Goal: Information Seeking & Learning: Learn about a topic

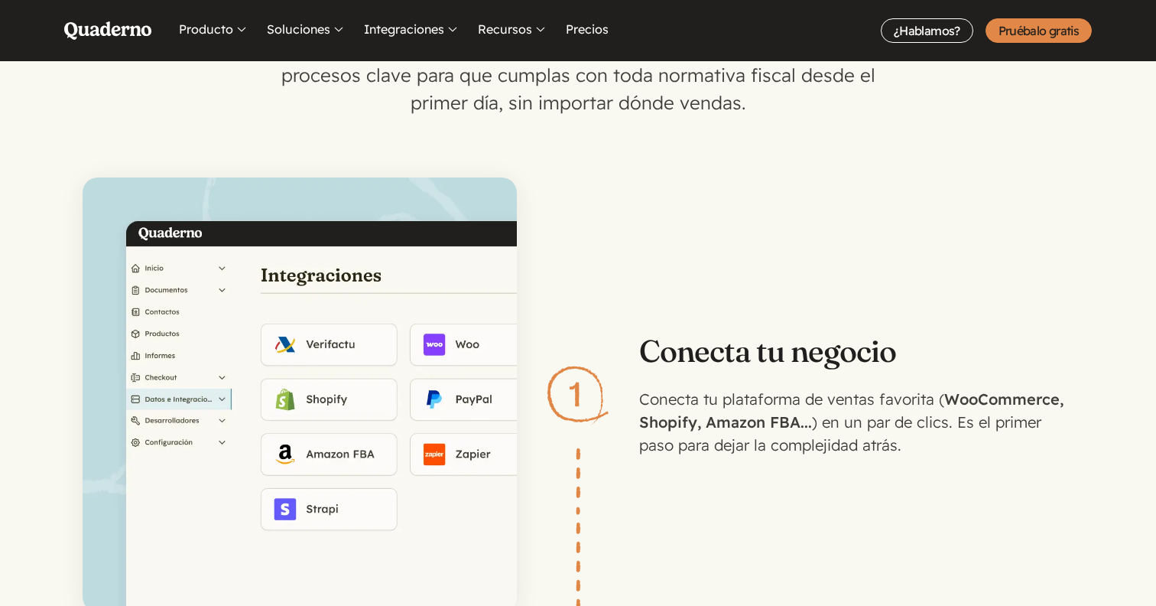
scroll to position [1787, 0]
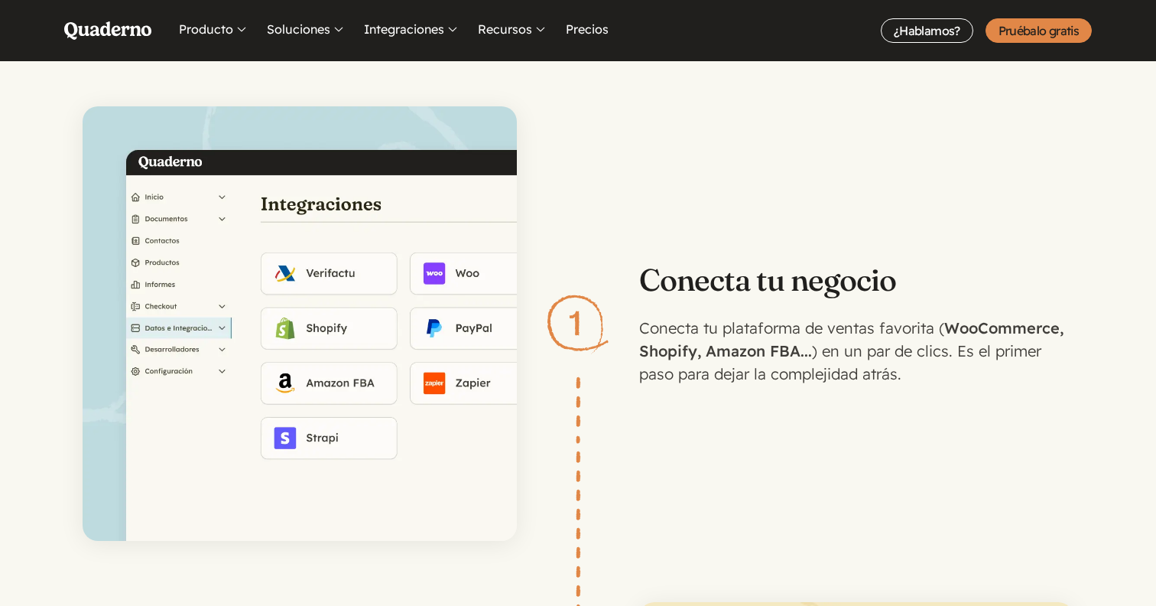
drag, startPoint x: 578, startPoint y: 306, endPoint x: 595, endPoint y: 307, distance: 16.8
click at [595, 307] on li "Conecta tu negocio Conecta tu plataforma de ventas favorita ( WooCommerce, Shop…" at bounding box center [578, 323] width 991 height 434
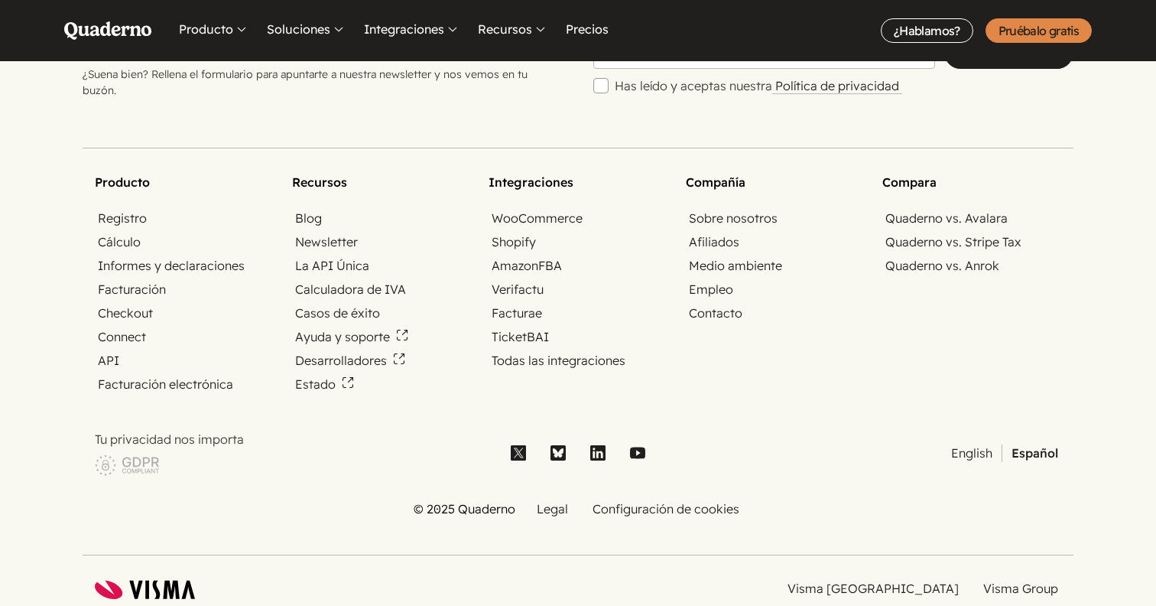
scroll to position [5179, 0]
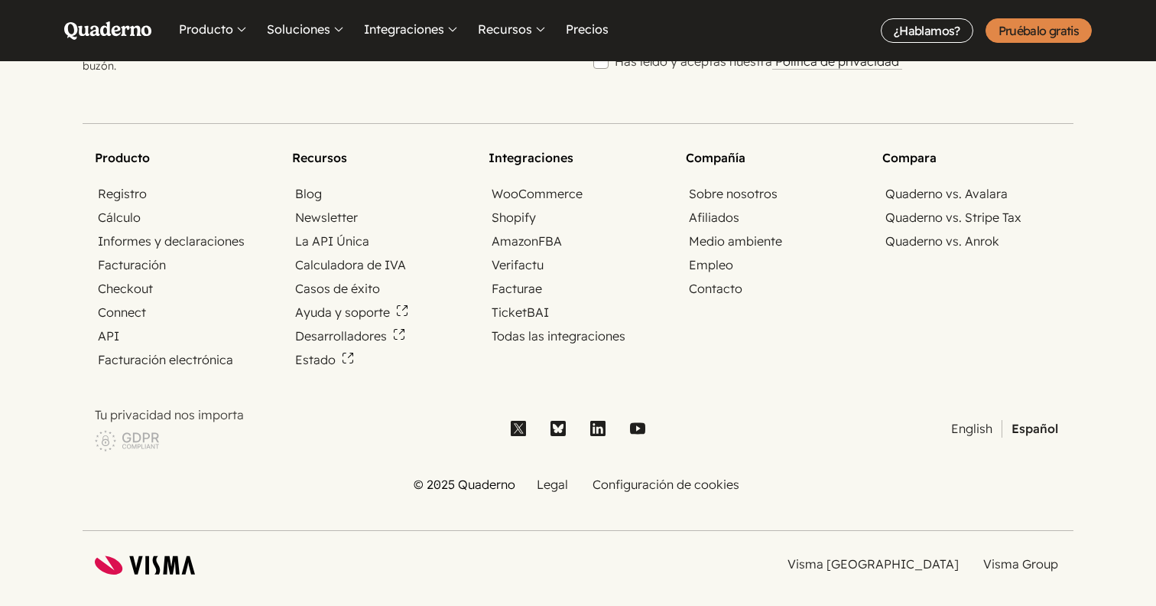
drag, startPoint x: 743, startPoint y: 391, endPoint x: 900, endPoint y: 284, distance: 190.5
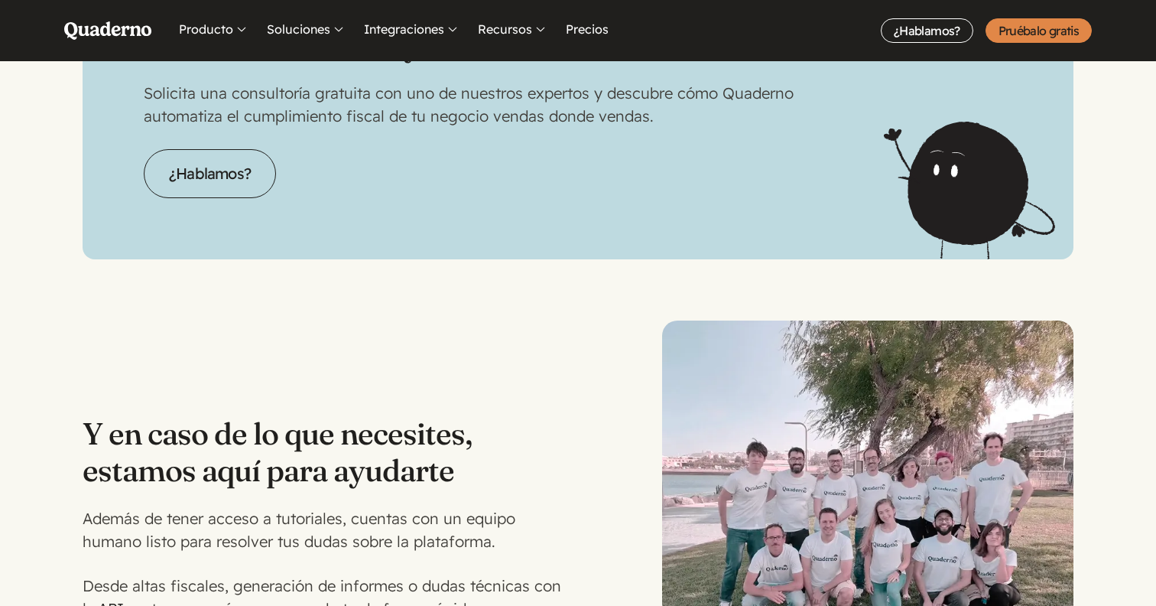
scroll to position [3941, 0]
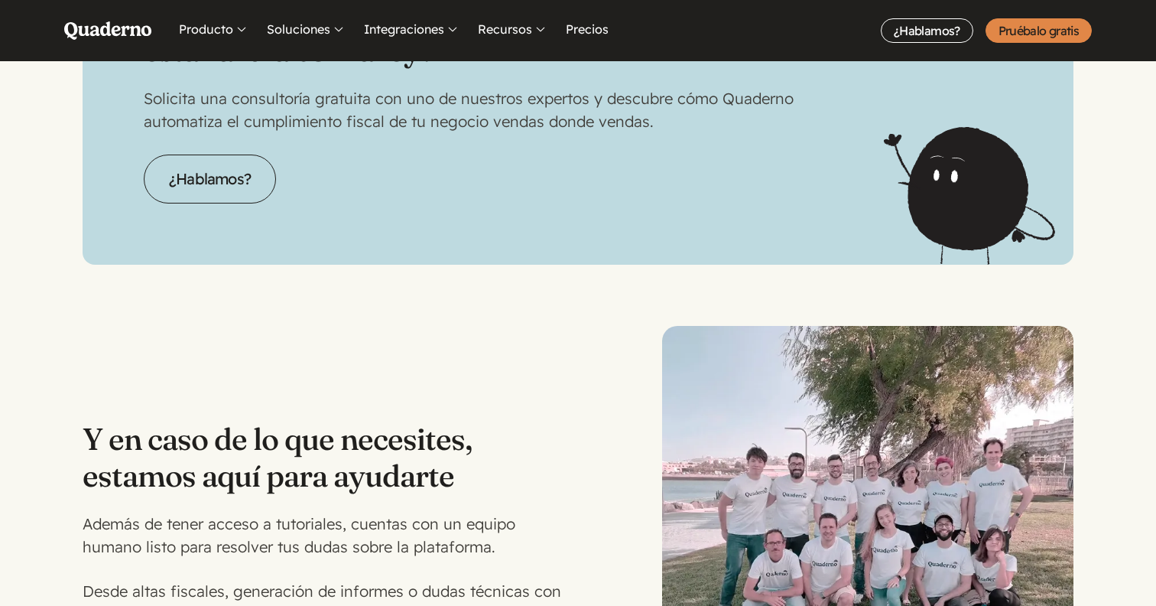
drag, startPoint x: 958, startPoint y: 218, endPoint x: 920, endPoint y: 218, distance: 37.5
click at [920, 218] on div "Usar Excel ya no te servirá en 2026. ¿Estás listo para estar al día con la ley?…" at bounding box center [578, 99] width 991 height 330
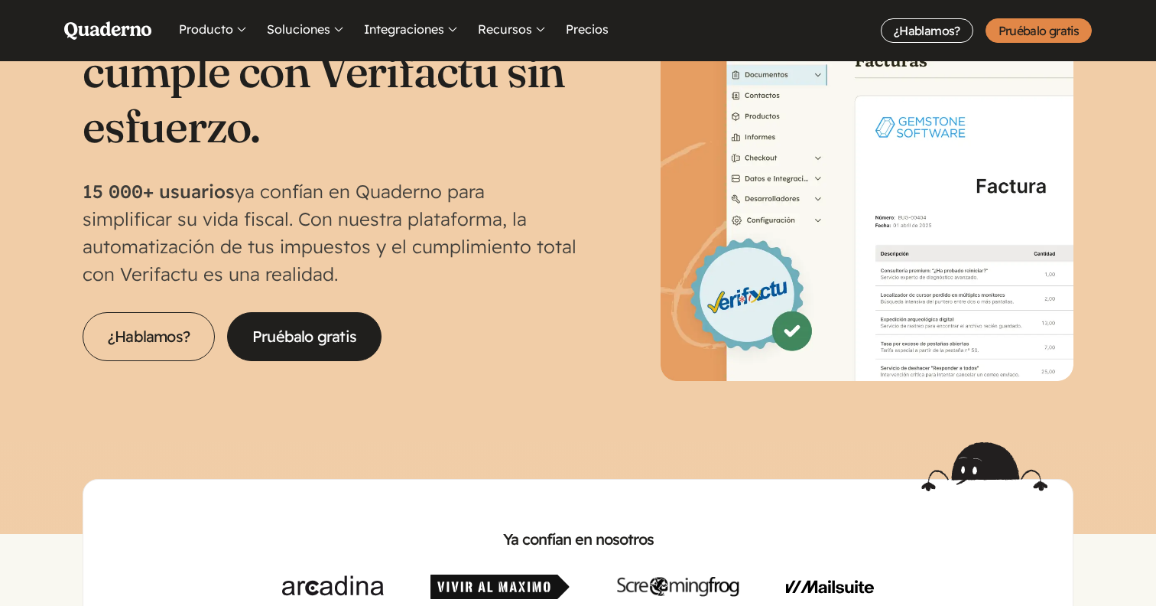
scroll to position [0, 0]
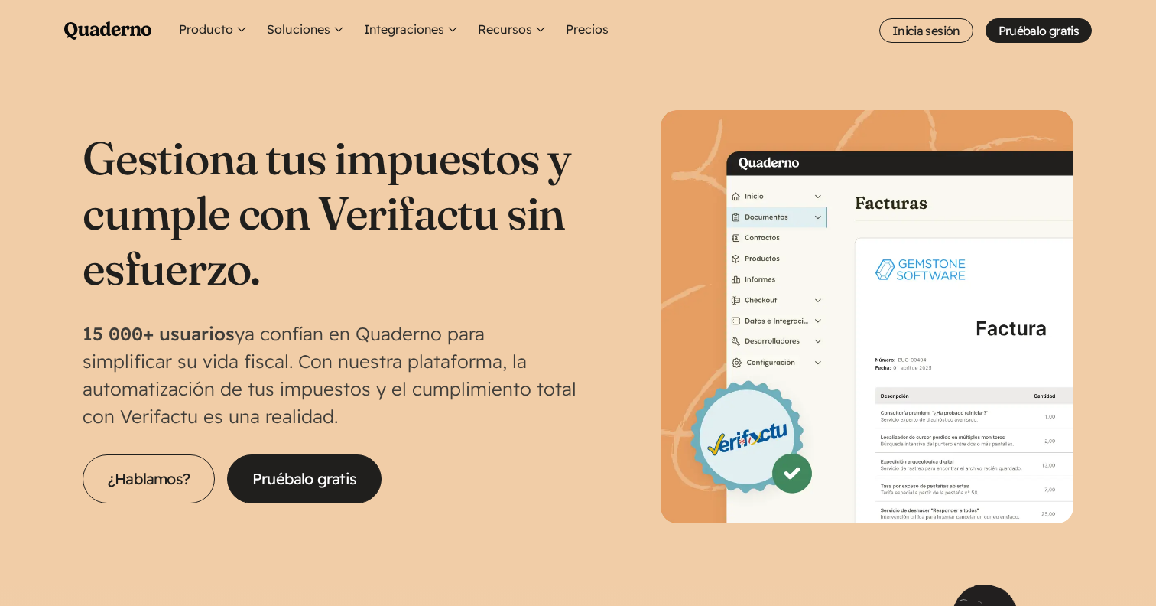
click at [599, 198] on div "Gestiona tus impuestos y cumple con Verifactu sin esfuerzo. 15 000+ usuarios ya…" at bounding box center [578, 316] width 991 height 413
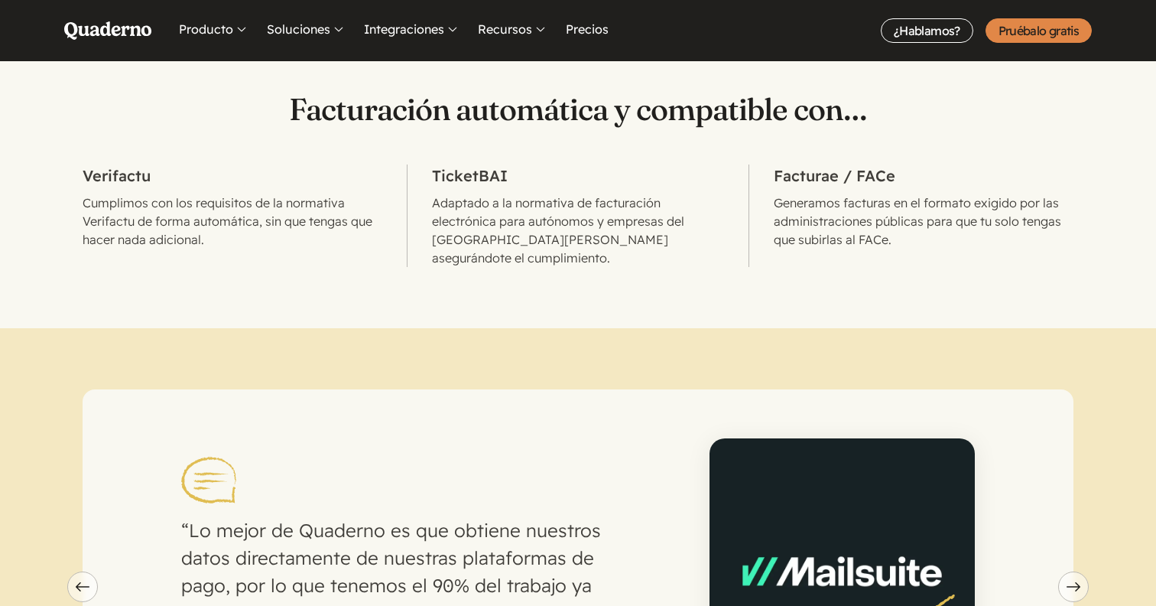
scroll to position [885, 0]
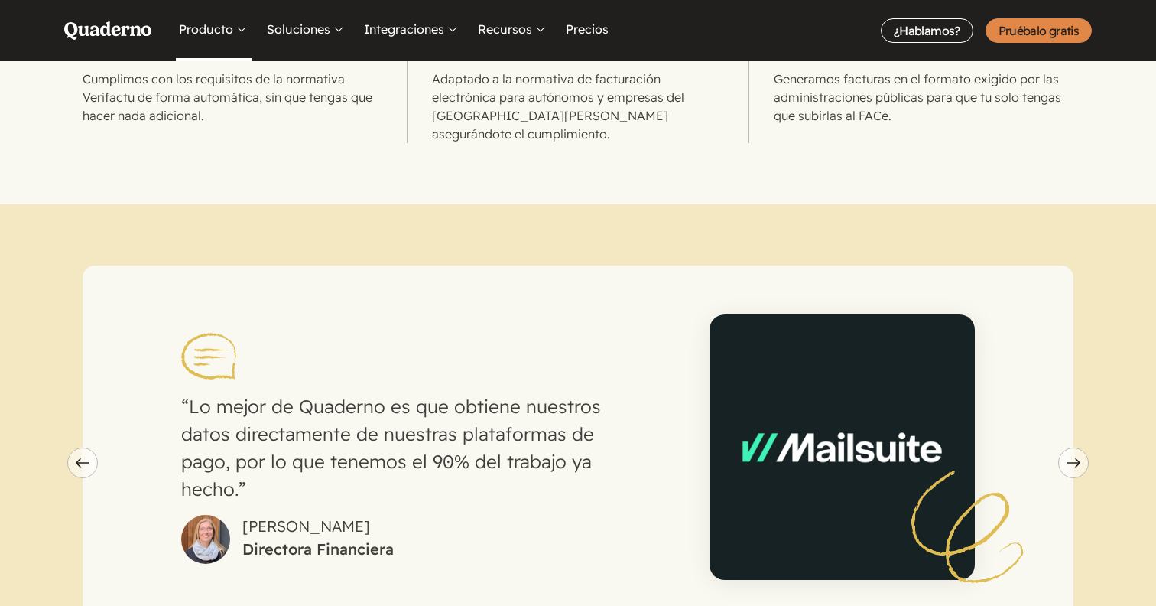
click at [219, 28] on button "Producto" at bounding box center [214, 30] width 76 height 61
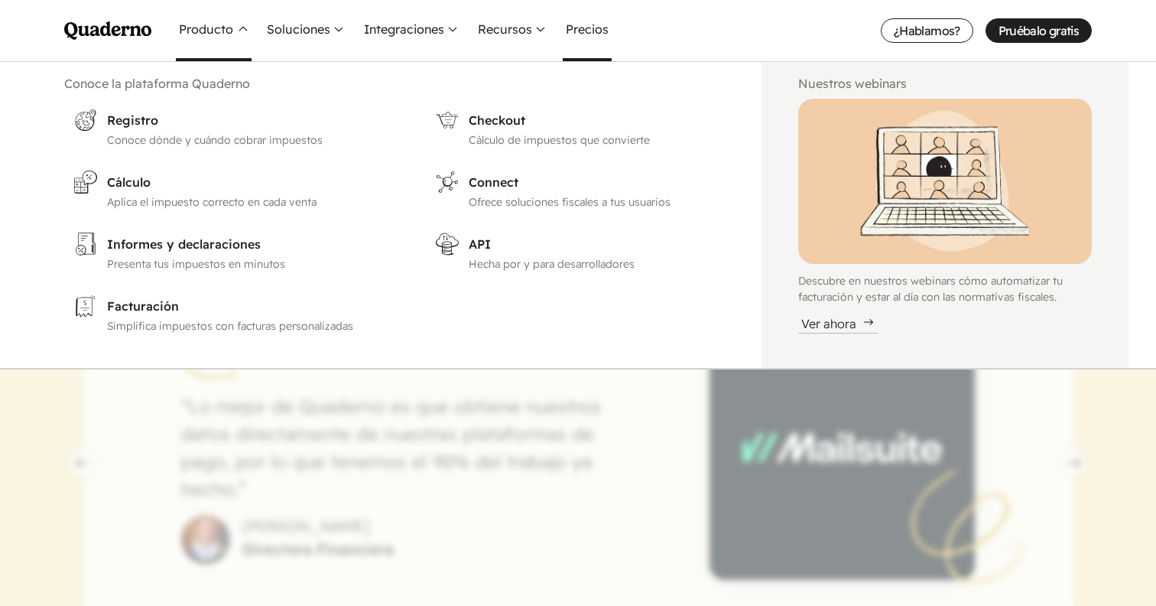
click at [597, 21] on link "Precios" at bounding box center [587, 30] width 49 height 61
